Goal: Complete application form

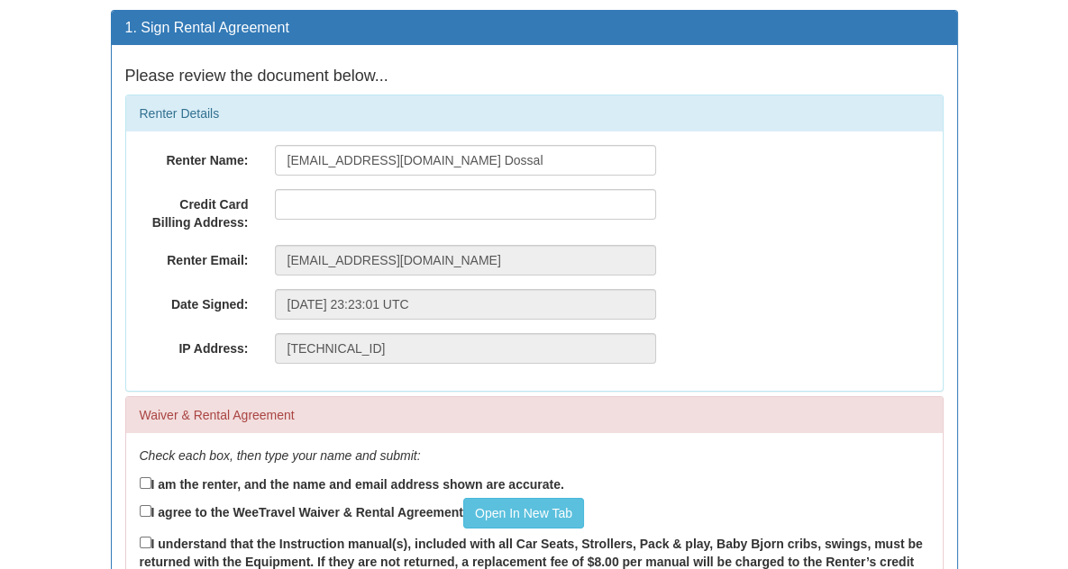
scroll to position [138, 0]
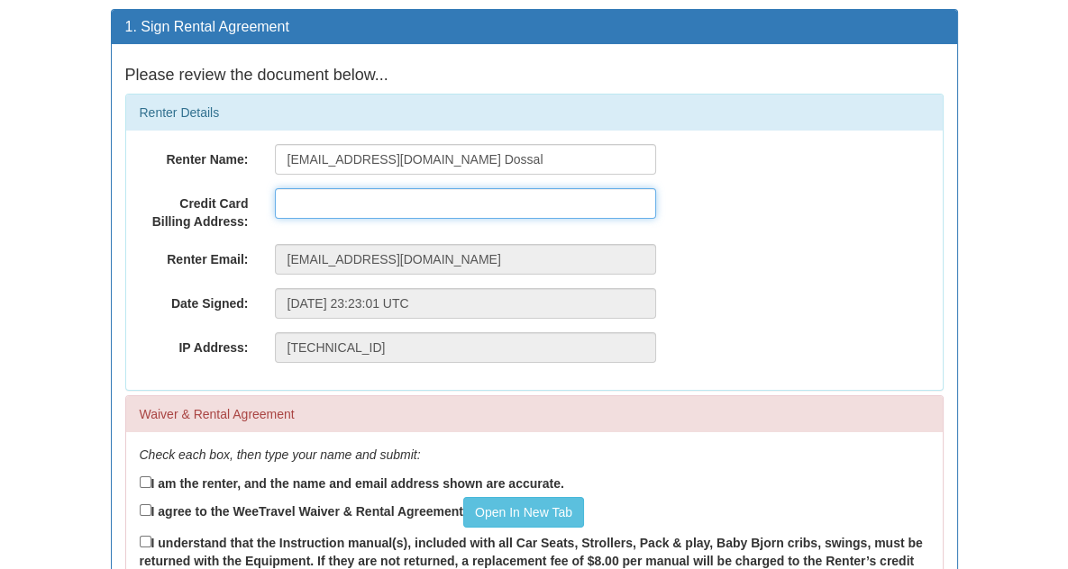
click at [275, 203] on input "text" at bounding box center [465, 203] width 381 height 31
type input "[STREET_ADDRESS][PERSON_NAME]"
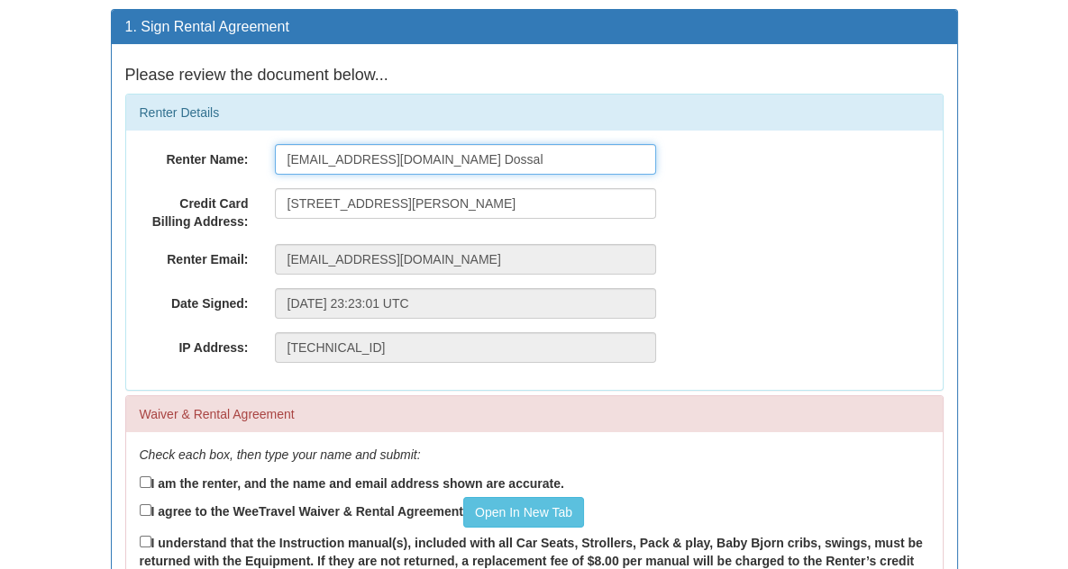
drag, startPoint x: 420, startPoint y: 148, endPoint x: 187, endPoint y: 143, distance: 233.4
click at [187, 144] on div "Renter Name: [EMAIL_ADDRESS][DOMAIN_NAME] Dossal" at bounding box center [534, 159] width 816 height 31
type input "[PERSON_NAME]"
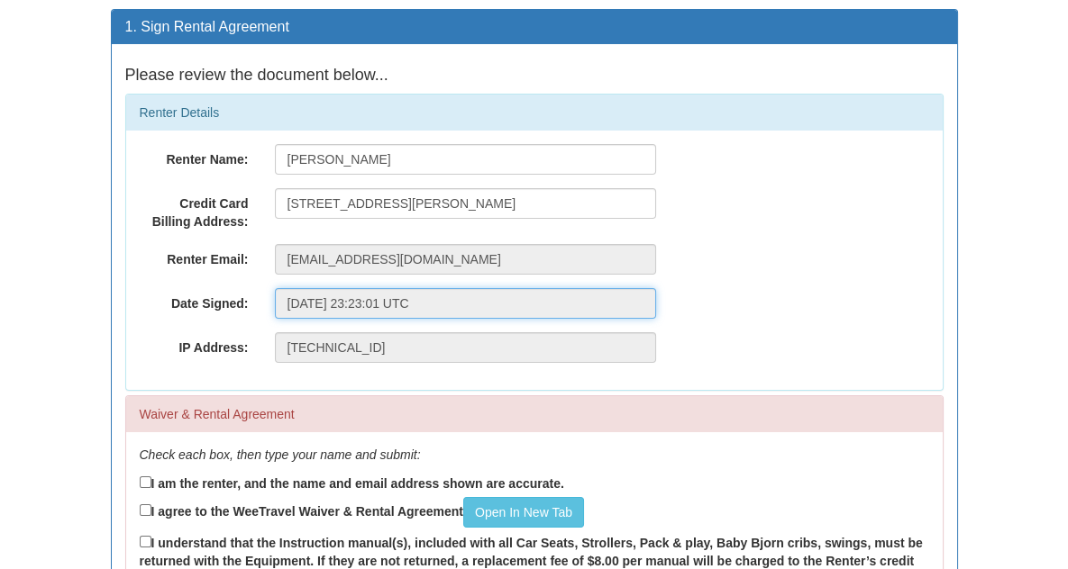
click at [340, 301] on input "[DATE] 23:23:01 UTC" at bounding box center [465, 303] width 381 height 31
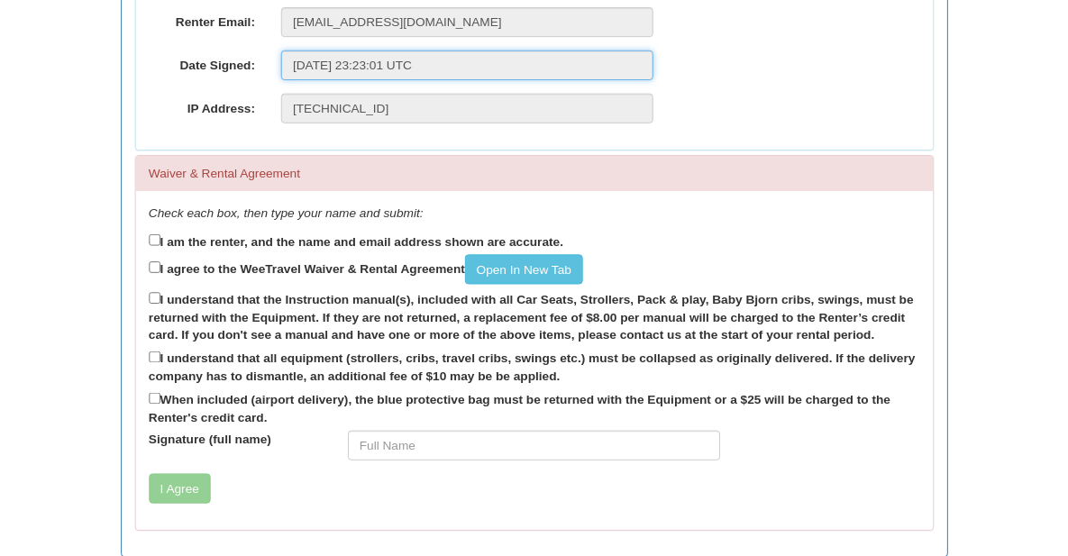
scroll to position [378, 0]
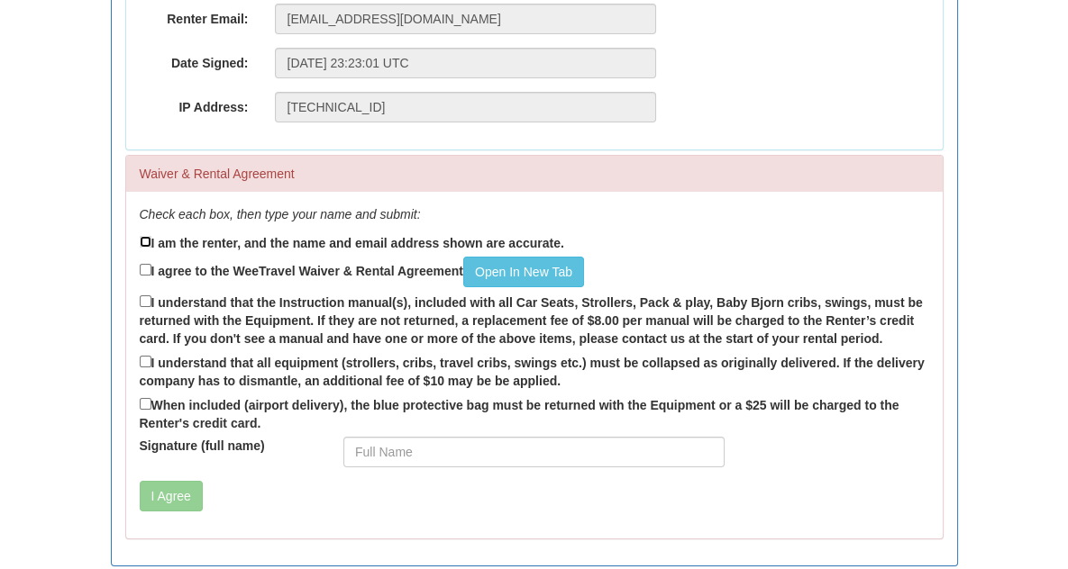
click at [140, 236] on input "I am the renter, and the name and email address shown are accurate." at bounding box center [146, 242] width 12 height 12
checkbox input "true"
click at [140, 265] on input "I agree to the WeeTravel Waiver & Rental Agreement Open In [GEOGRAPHIC_DATA]" at bounding box center [146, 270] width 12 height 12
checkbox input "true"
click at [140, 300] on input "I understand that the Instruction manual(s), included with all Car Seats, Strol…" at bounding box center [146, 302] width 12 height 12
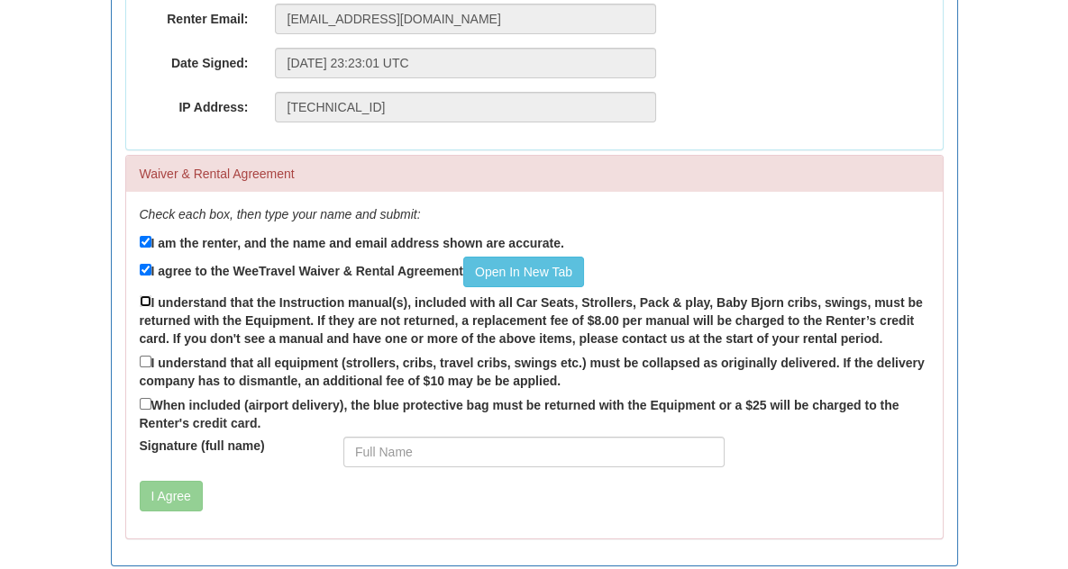
checkbox input "true"
click at [140, 359] on input "I understand that all equipment (strollers, cribs, travel cribs, swings etc.) m…" at bounding box center [146, 362] width 12 height 12
checkbox input "true"
click at [140, 400] on input "When included (airport delivery), the blue protective bag must be returned with…" at bounding box center [146, 404] width 12 height 12
checkbox input "true"
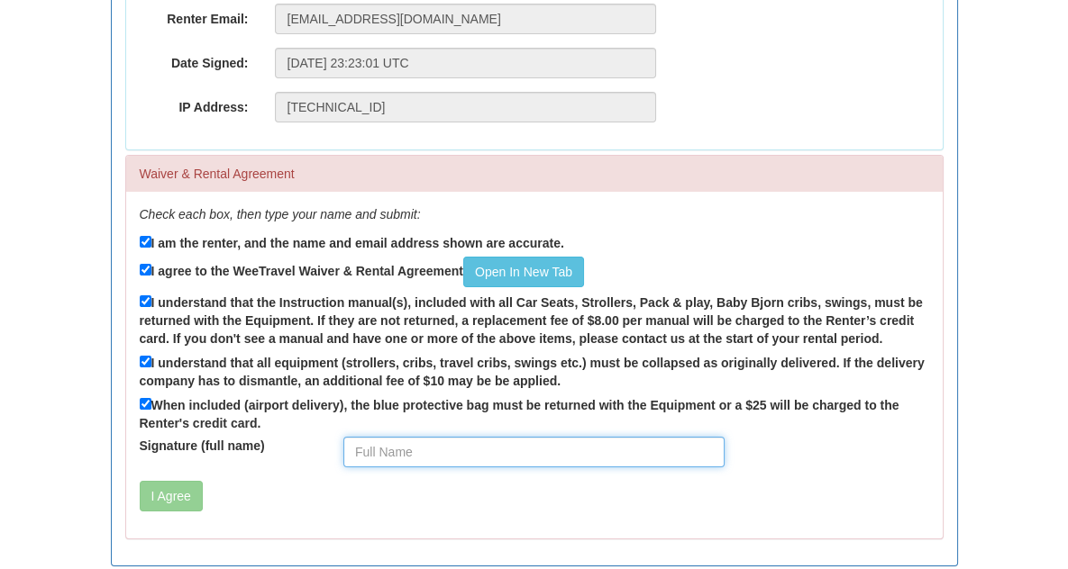
click at [343, 437] on input "Signature (full name)" at bounding box center [533, 452] width 381 height 31
type input "[PERSON_NAME]"
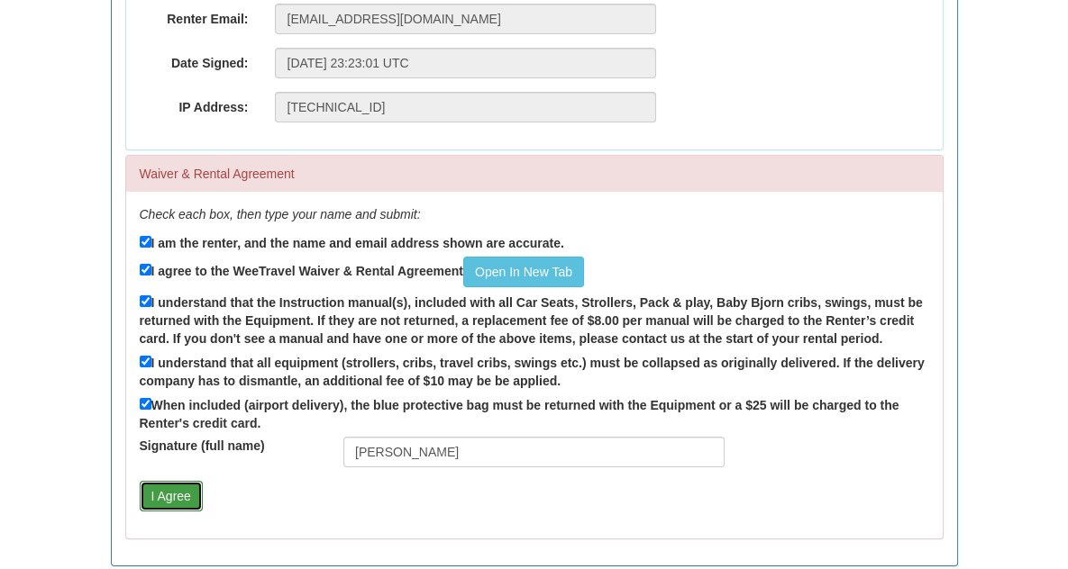
click at [140, 481] on button "I Agree" at bounding box center [171, 496] width 63 height 31
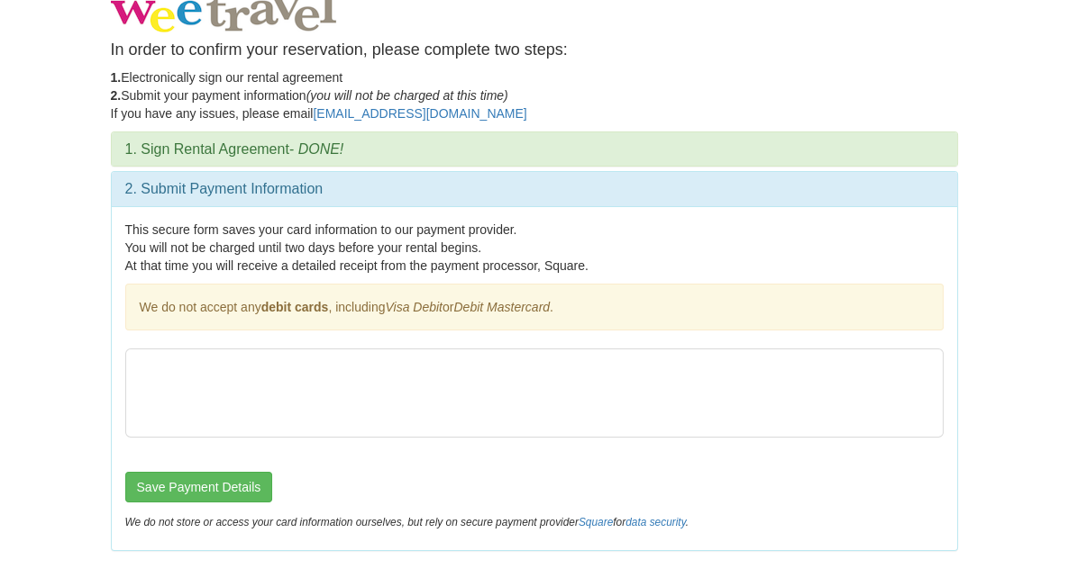
scroll to position [13, 0]
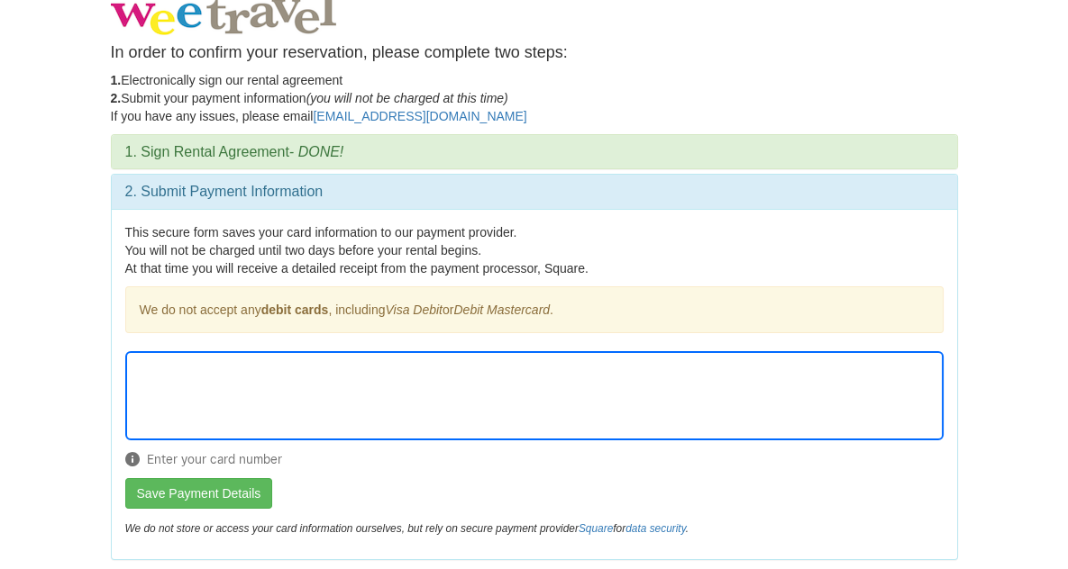
click at [408, 287] on div "We do not accept any debit cards , including Visa Debit or Debit Mastercard ." at bounding box center [534, 310] width 818 height 47
click at [280, 298] on div "We do not accept any debit cards , including Visa Debit or Debit Mastercard ." at bounding box center [534, 310] width 818 height 47
click at [815, 273] on p "This secure form saves your card information to our payment provider. You will …" at bounding box center [534, 250] width 818 height 54
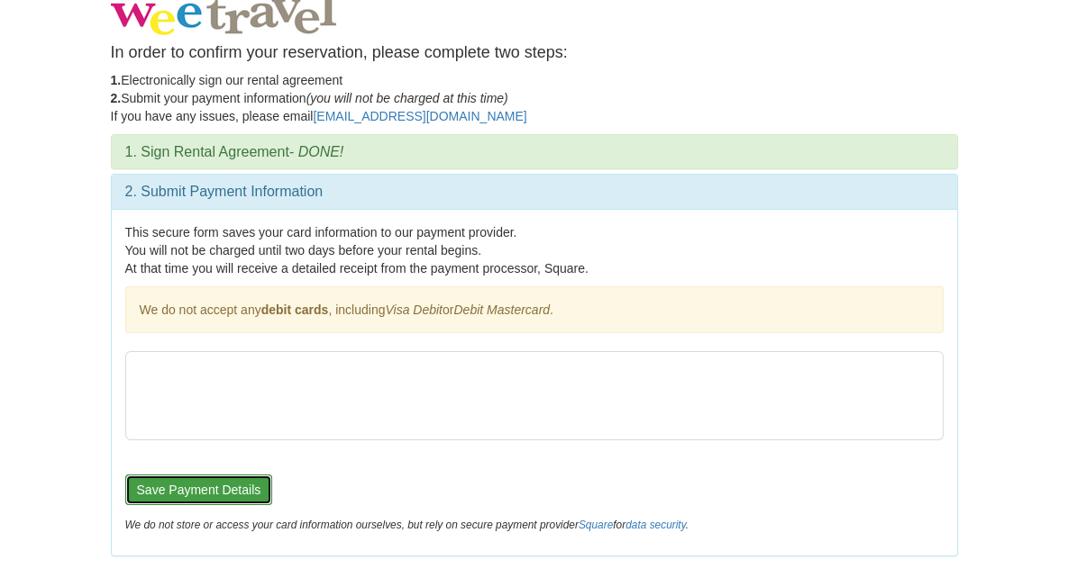
click at [125, 478] on button "Save Payment Details" at bounding box center [199, 490] width 148 height 31
